Goal: Obtain resource: Download file/media

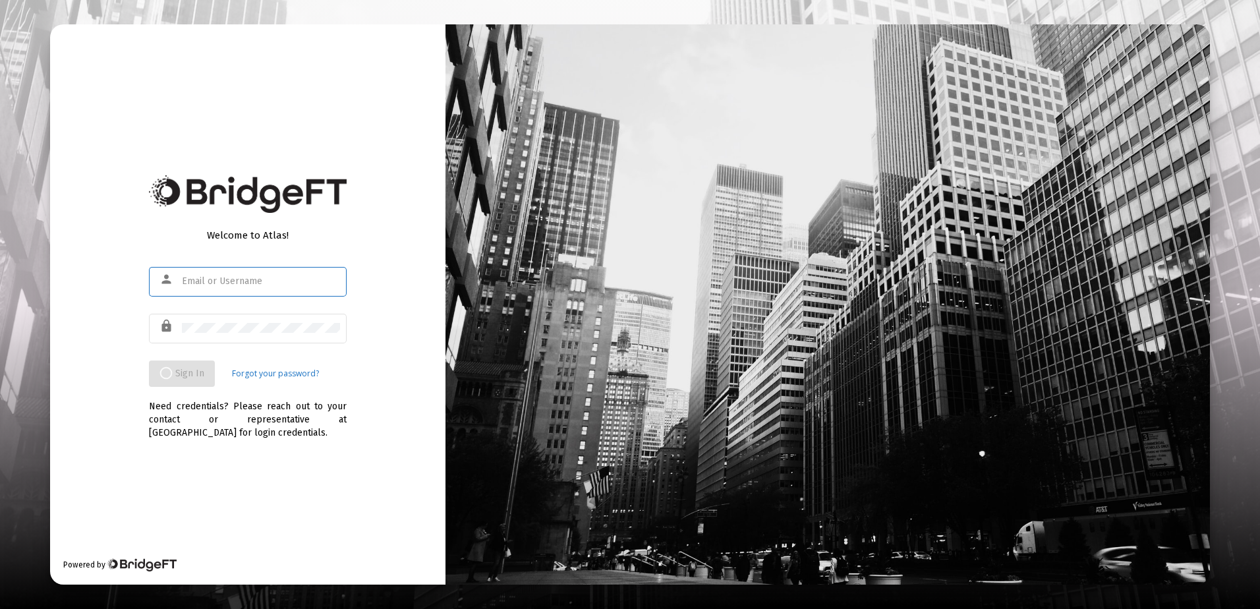
click at [262, 277] on input "text" at bounding box center [261, 281] width 158 height 11
type input "rricke"
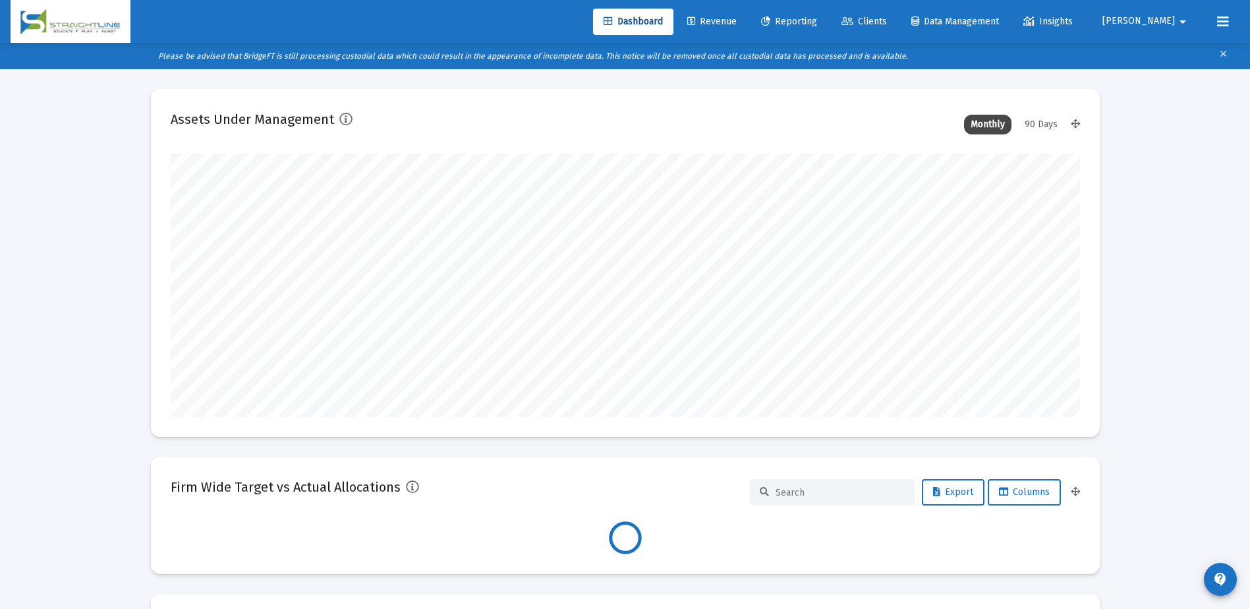
scroll to position [264, 909]
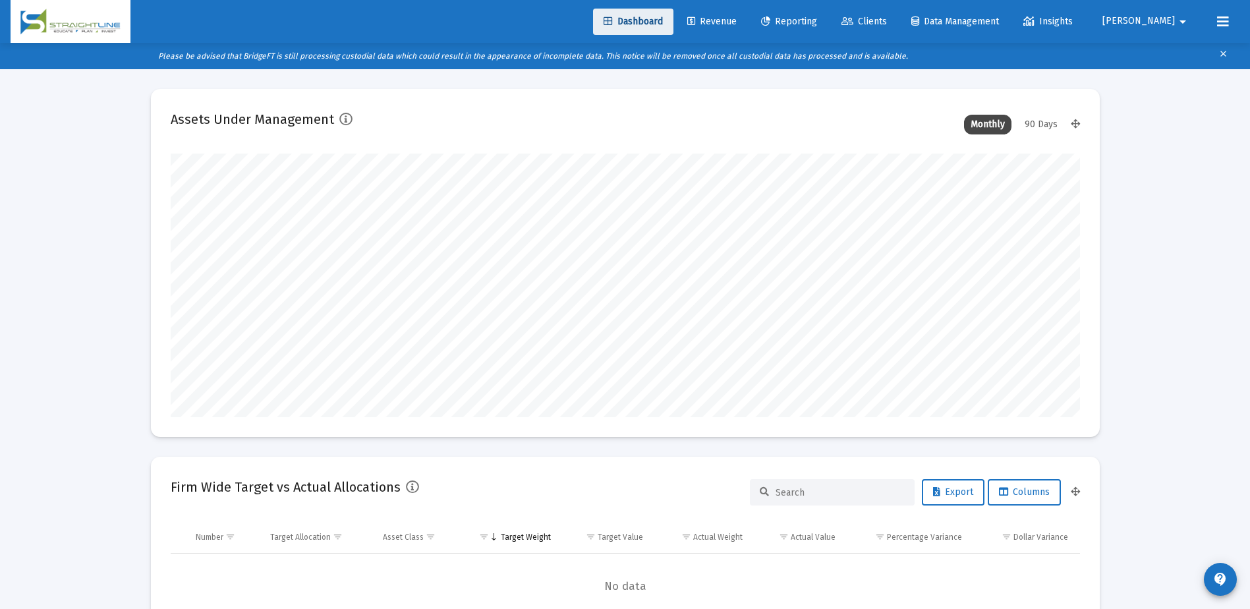
click at [673, 27] on link "Dashboard" at bounding box center [633, 22] width 80 height 26
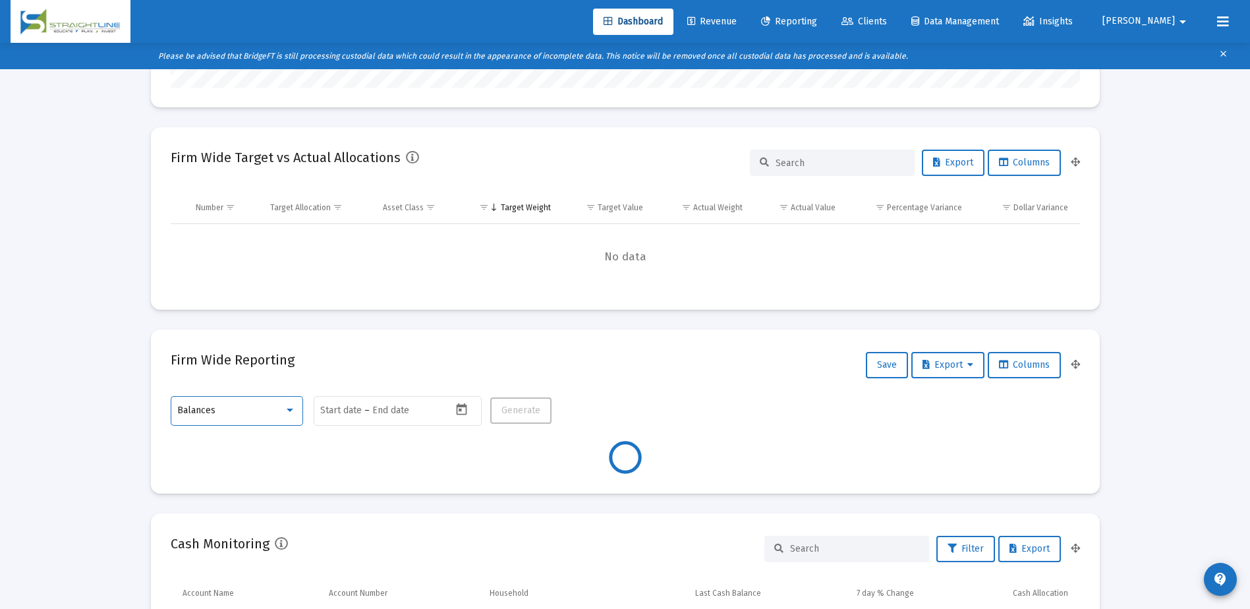
click at [281, 415] on div "Balances" at bounding box center [230, 410] width 107 height 11
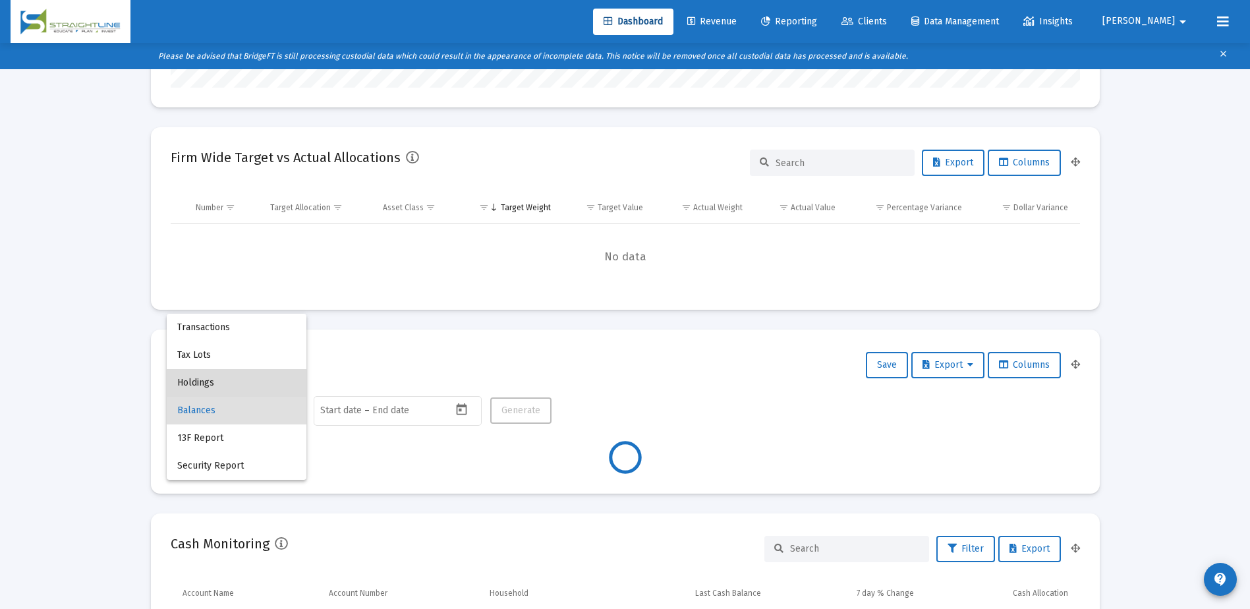
click at [242, 389] on span "Holdings" at bounding box center [236, 383] width 119 height 28
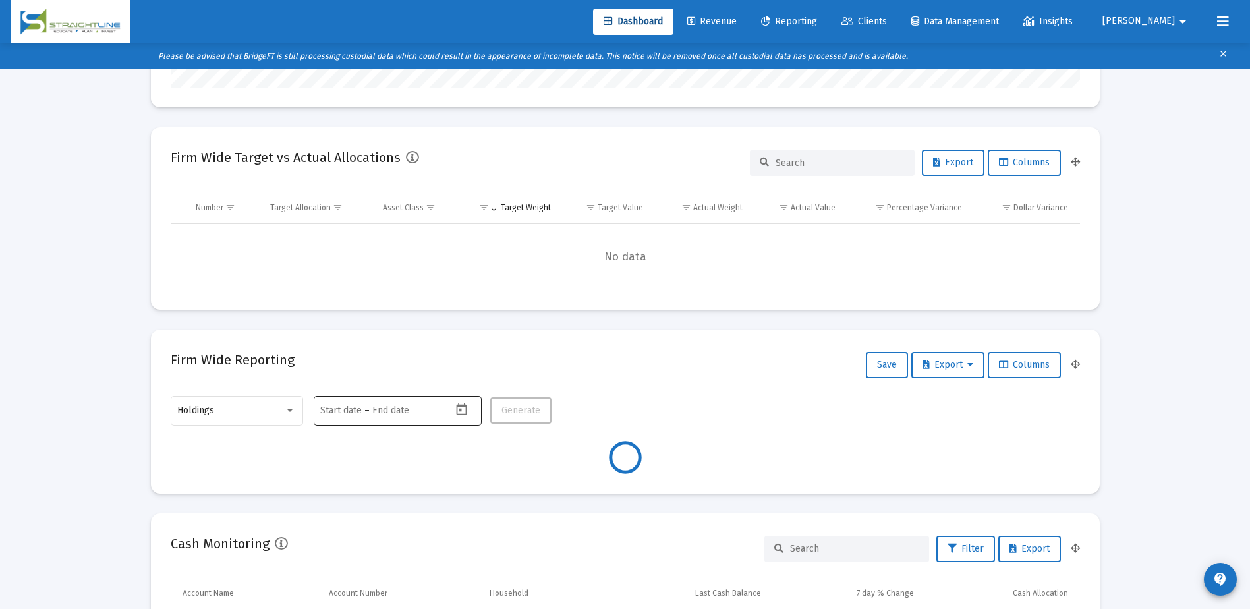
click at [455, 415] on mat-datepicker-toggle at bounding box center [463, 413] width 22 height 11
click at [455, 186] on button "Previous month" at bounding box center [458, 188] width 26 height 26
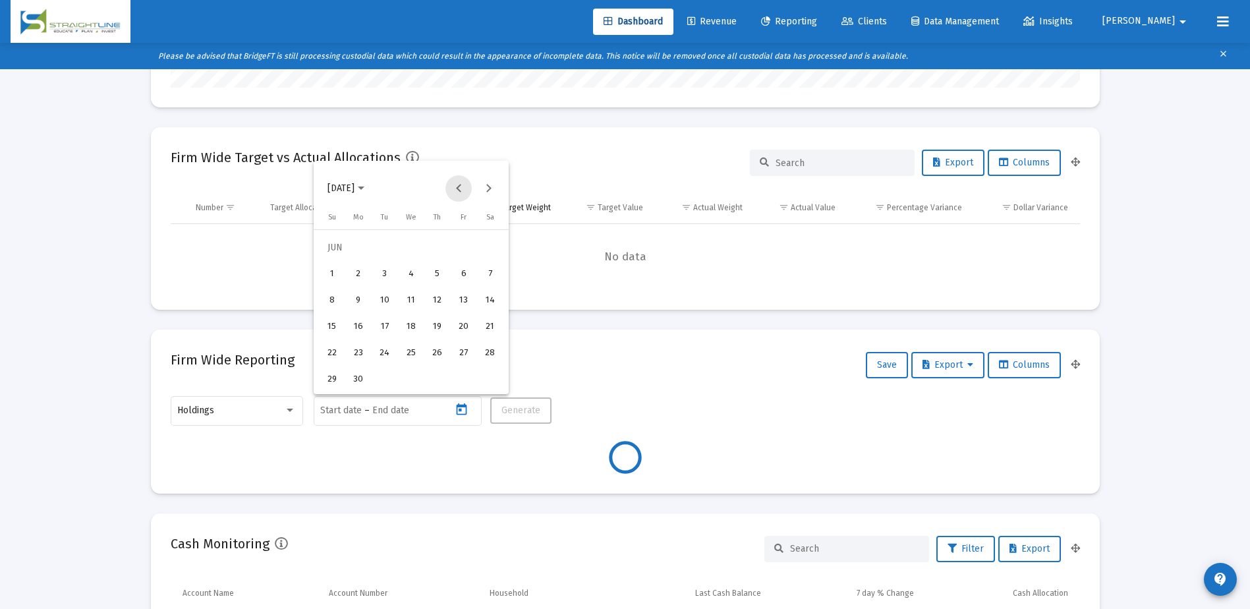
click at [455, 186] on button "Previous month" at bounding box center [458, 188] width 26 height 26
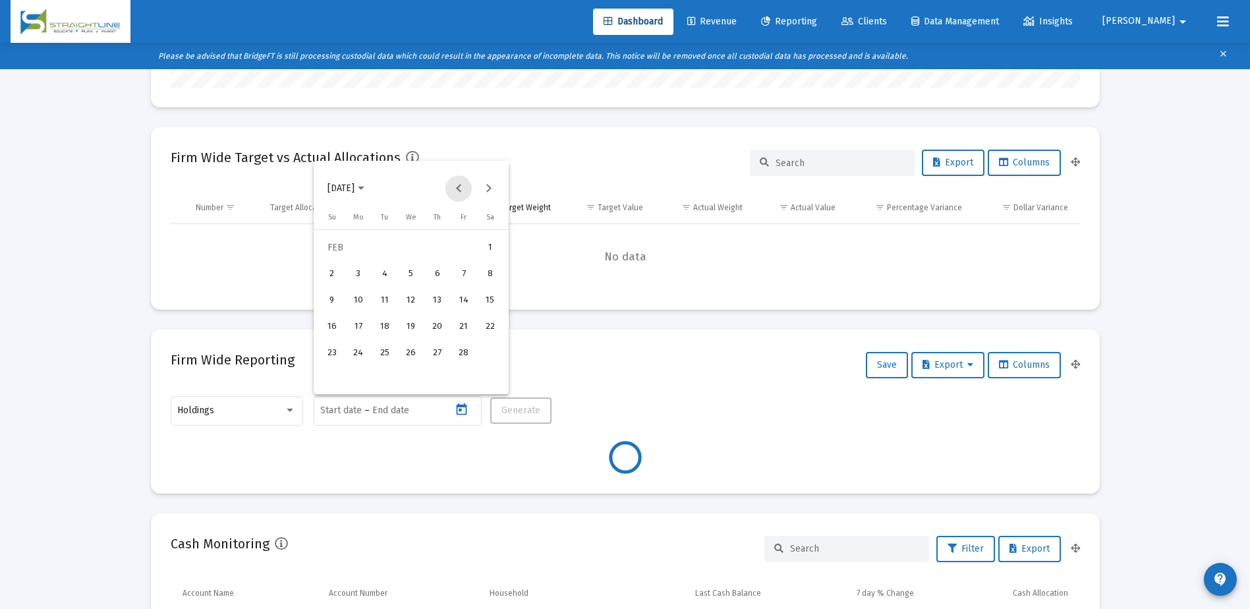
click at [455, 186] on button "Previous month" at bounding box center [458, 188] width 26 height 26
click at [386, 374] on div "31" at bounding box center [385, 380] width 24 height 24
type input "[DATE]"
click at [386, 374] on div "31" at bounding box center [385, 380] width 24 height 24
type input "[DATE]"
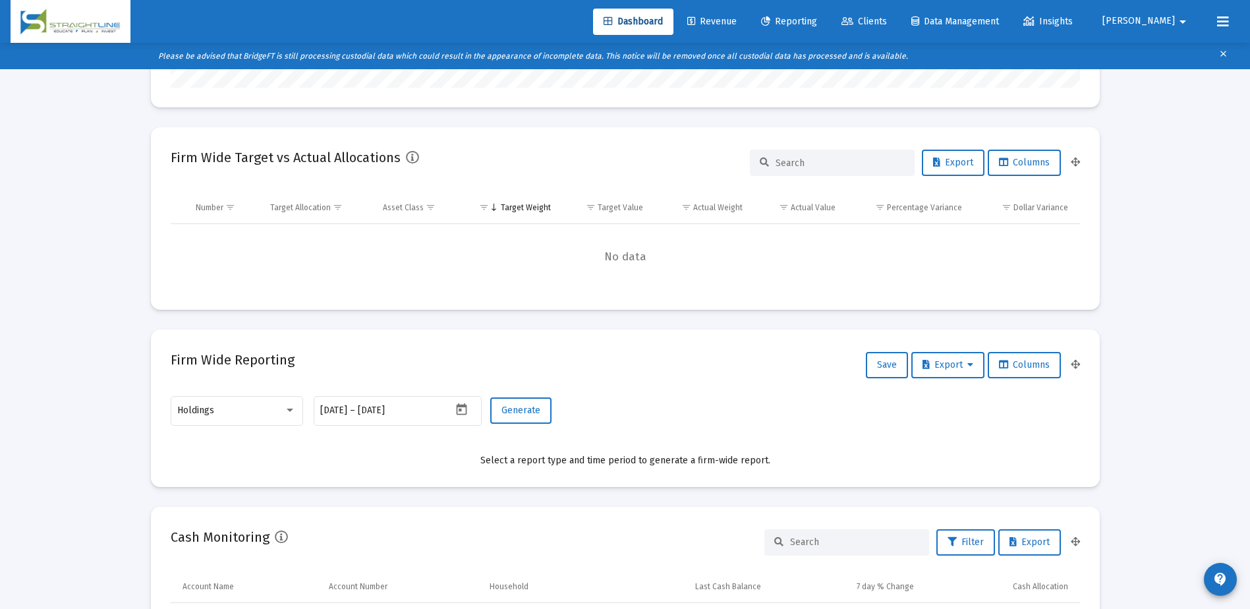
type input "[DATE]"
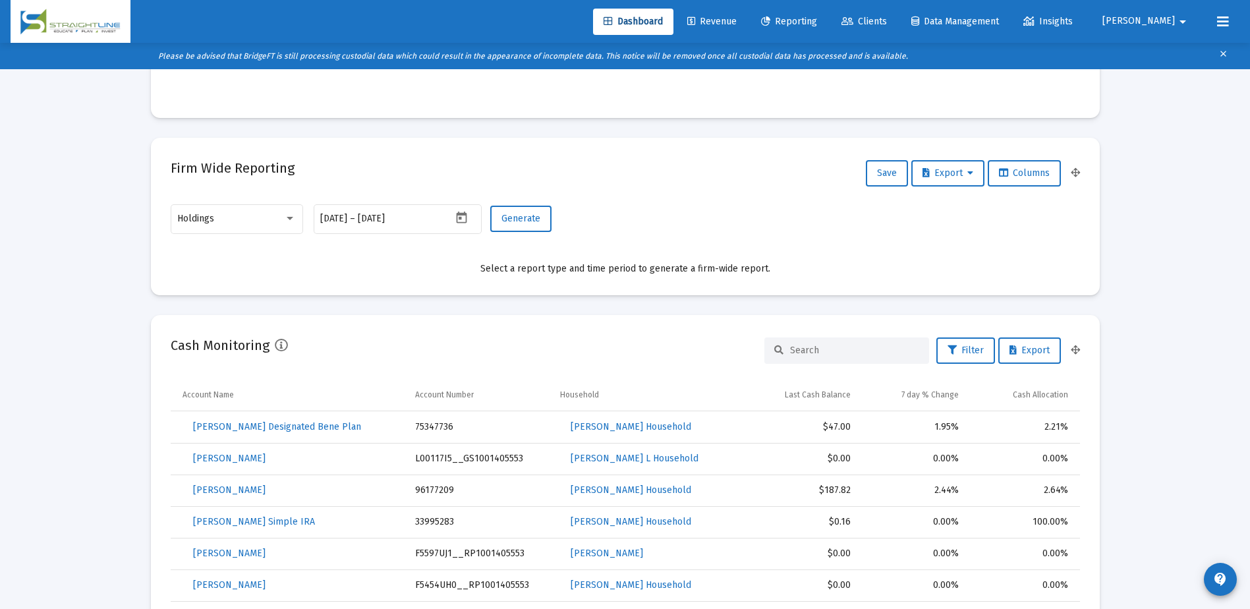
scroll to position [527, 0]
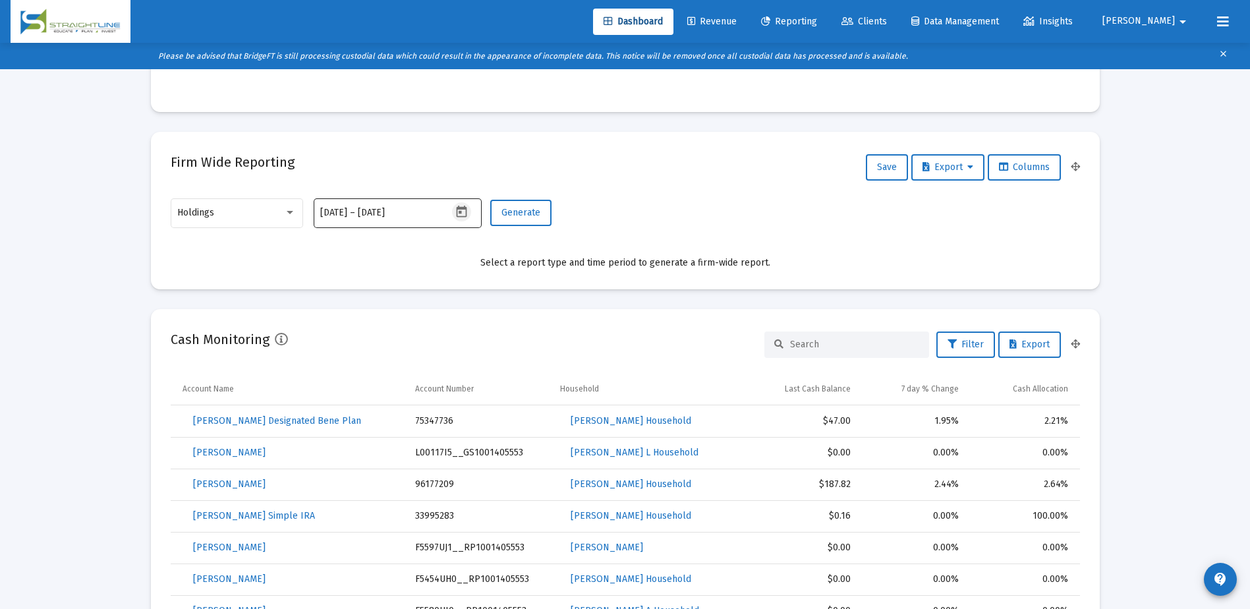
click at [467, 214] on icon "Open calendar" at bounding box center [462, 212] width 11 height 12
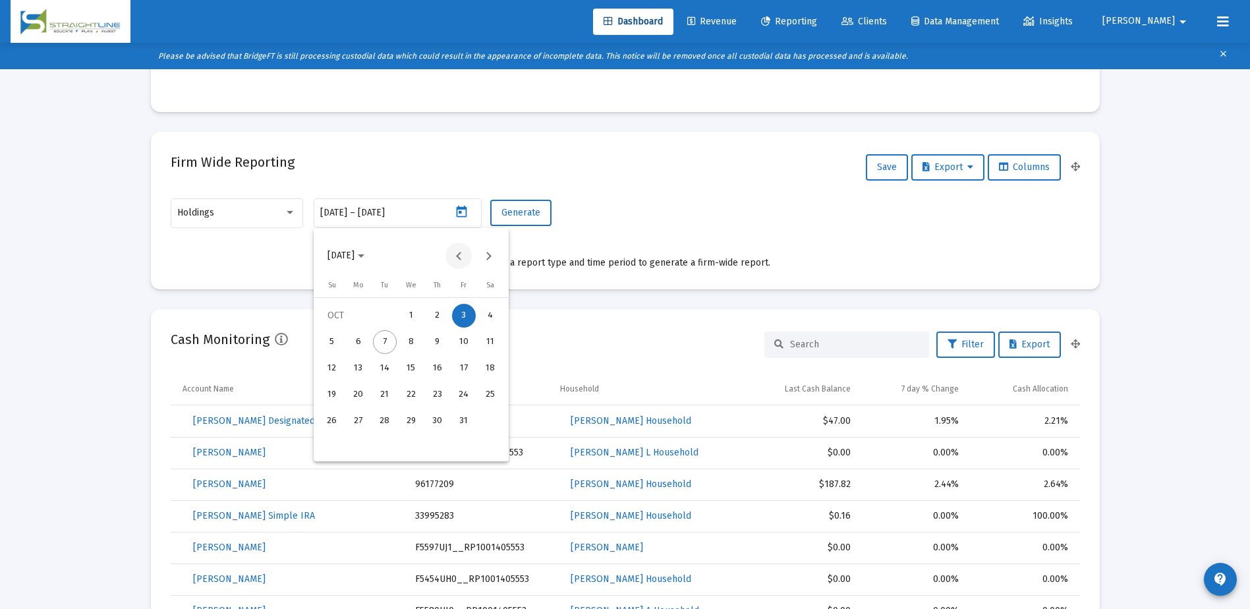
click at [462, 256] on button "Previous month" at bounding box center [458, 256] width 26 height 26
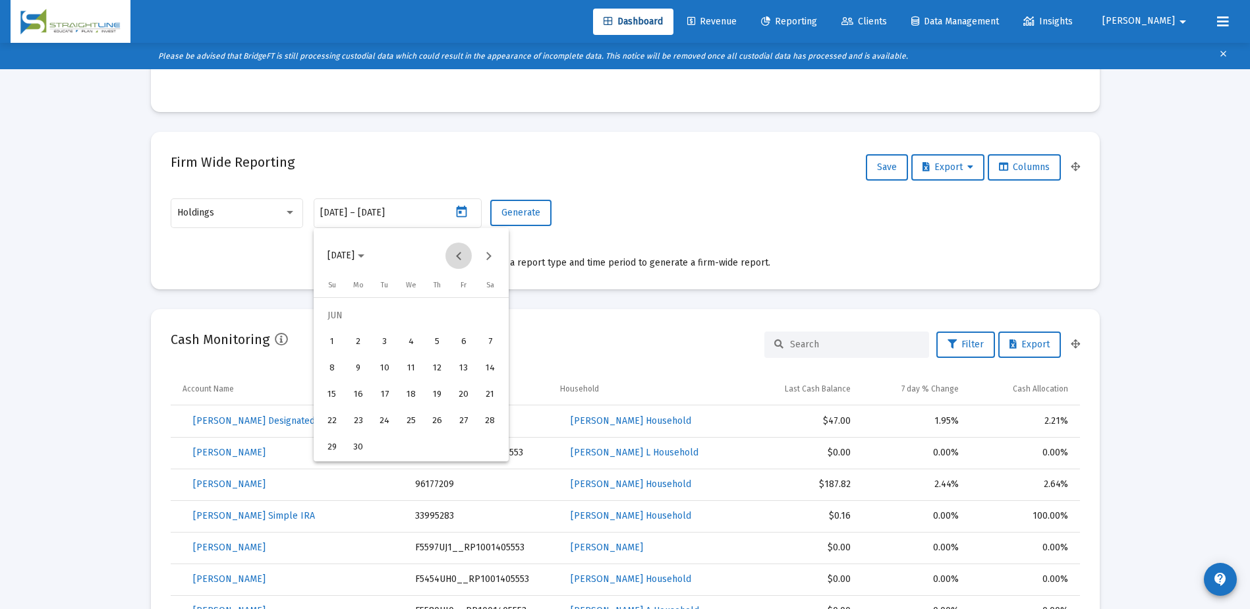
click at [462, 256] on button "Previous month" at bounding box center [458, 256] width 26 height 26
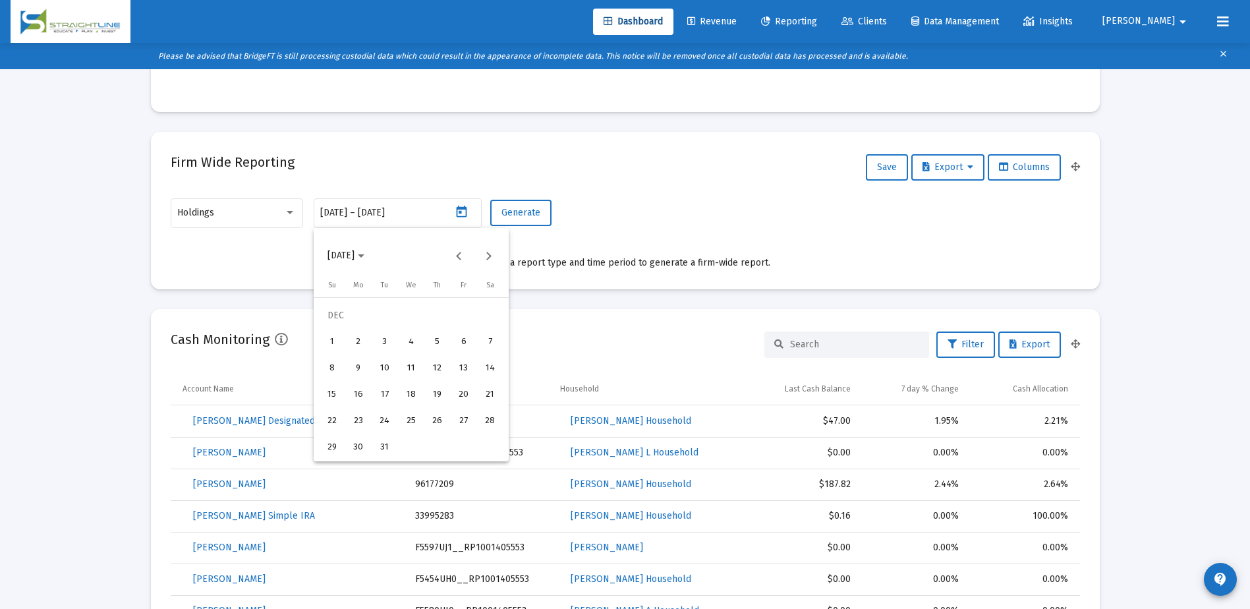
click at [388, 443] on div "31" at bounding box center [385, 448] width 24 height 24
type input "[DATE]"
click at [388, 442] on div "31" at bounding box center [385, 448] width 24 height 24
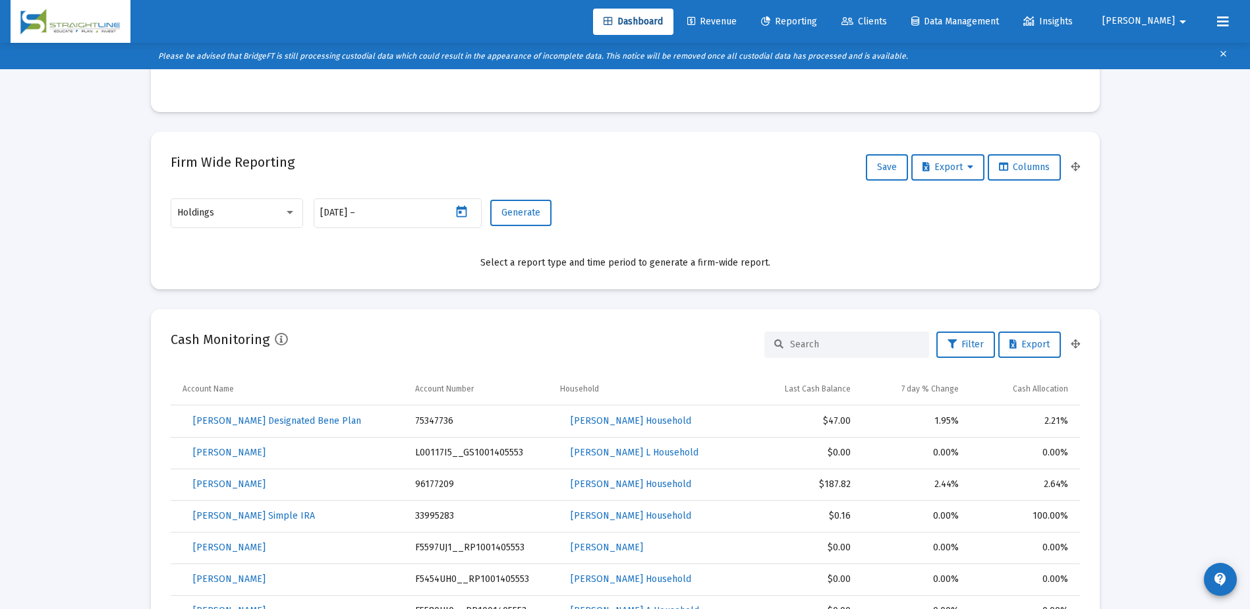
type input "[DATE]"
click at [516, 212] on span "Generate" at bounding box center [520, 212] width 39 height 11
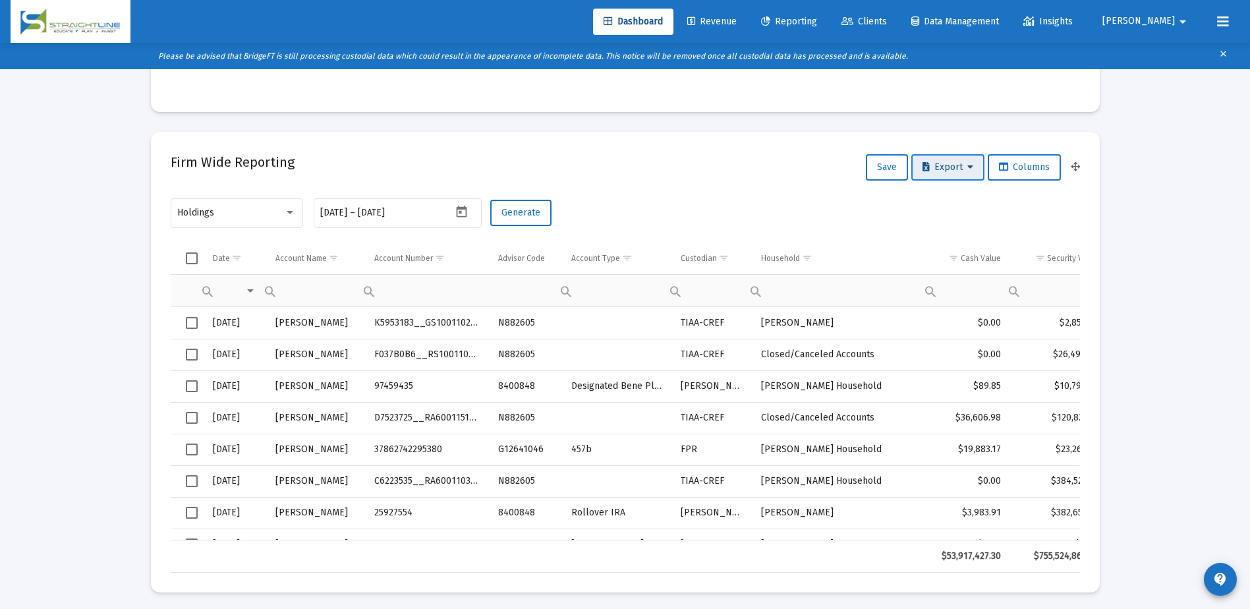
click at [946, 169] on span "Export" at bounding box center [948, 166] width 51 height 11
click at [949, 200] on button "Export All Rows" at bounding box center [951, 202] width 90 height 32
